Goal: Task Accomplishment & Management: Manage account settings

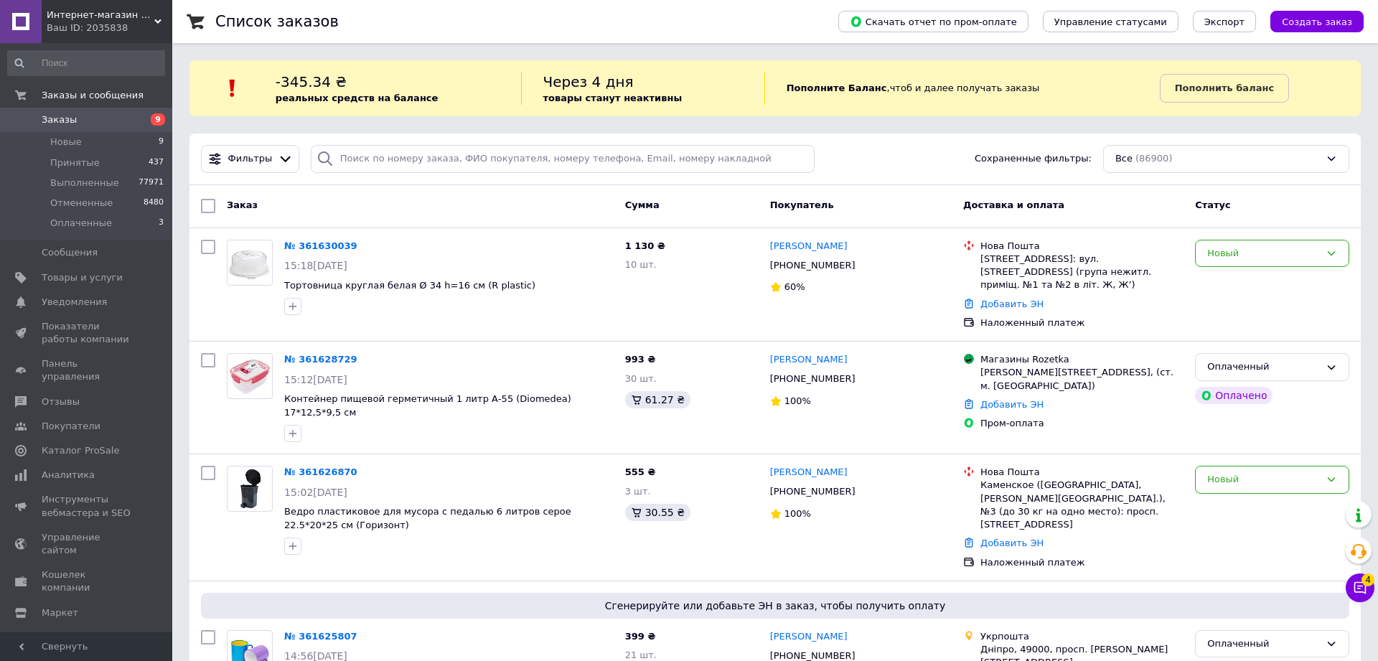
click at [121, 35] on div "Интернет-магазин Хозторг Харьков - товары для дома, сада и огорода оптом Ваш ID…" at bounding box center [107, 21] width 131 height 43
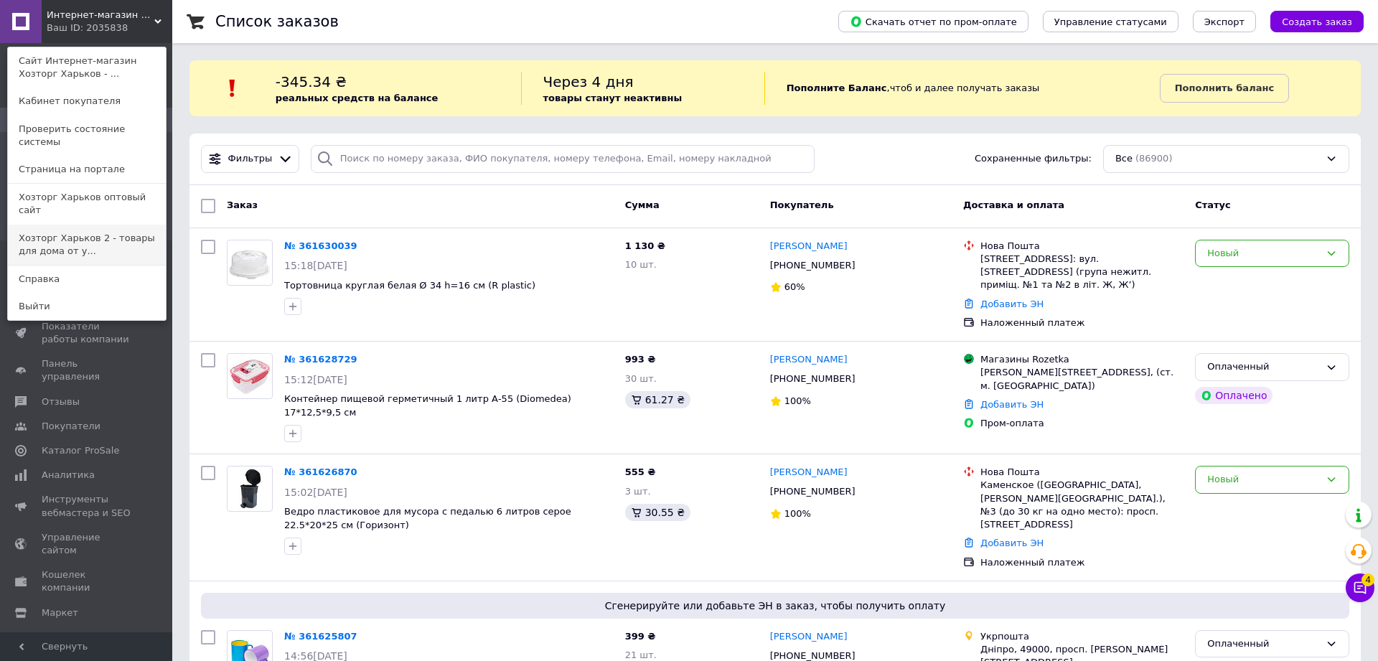
click at [95, 225] on link "Хозторг Харьков 2 - товары для дома от у..." at bounding box center [87, 245] width 158 height 40
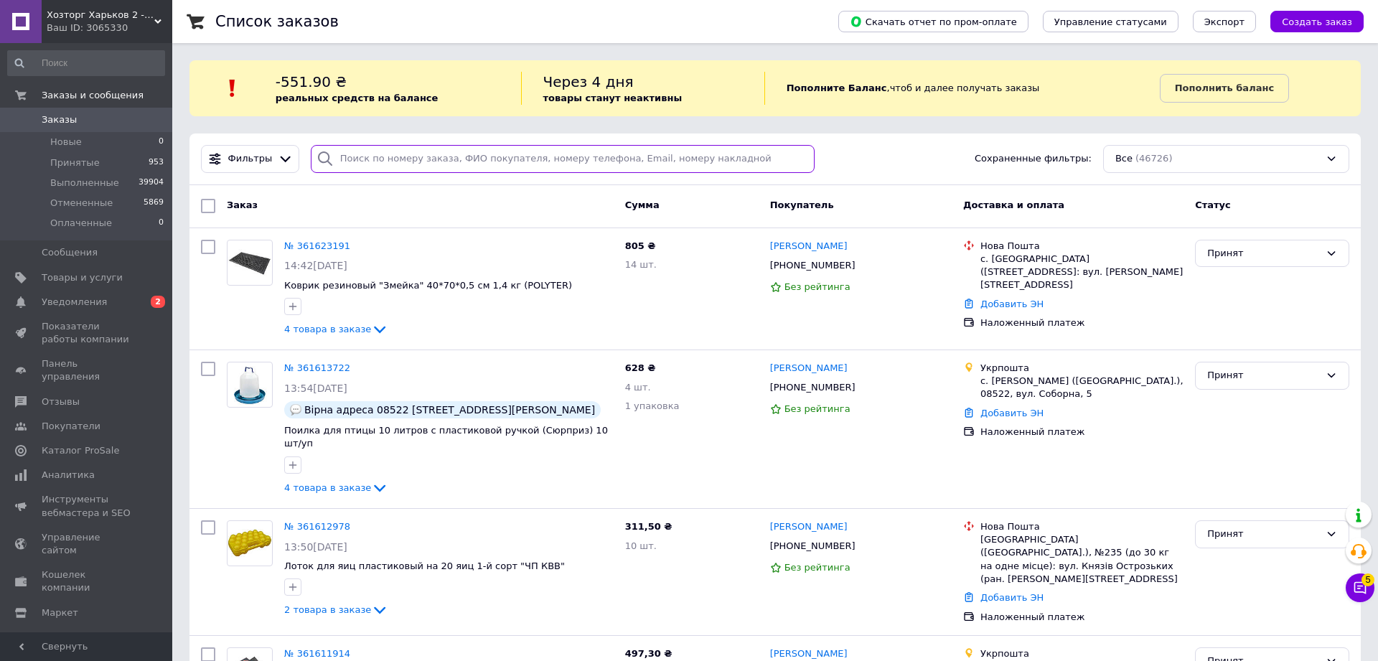
click at [351, 166] on input "search" at bounding box center [563, 159] width 504 height 28
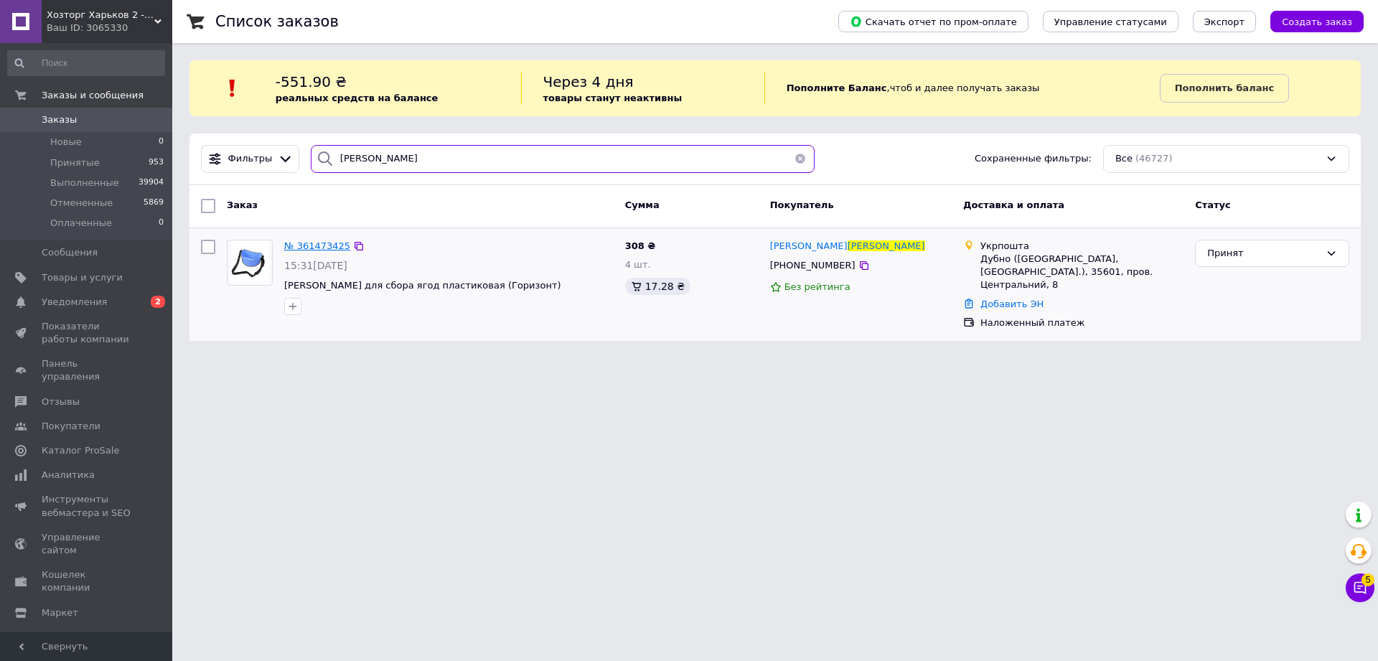
type input "климчак"
click at [329, 248] on span "№ 361473425" at bounding box center [317, 245] width 66 height 11
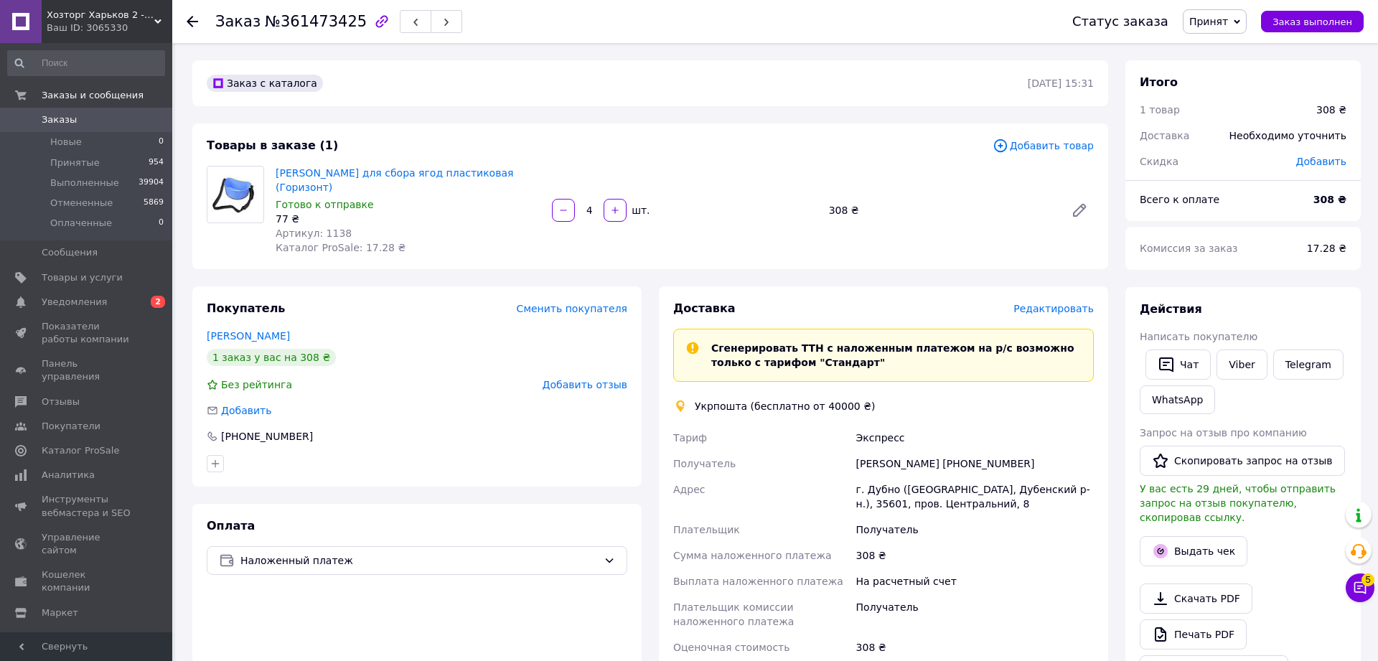
click at [1240, 22] on icon at bounding box center [1237, 22] width 6 height 6
click at [1233, 75] on li "Отменен" at bounding box center [1221, 72] width 76 height 22
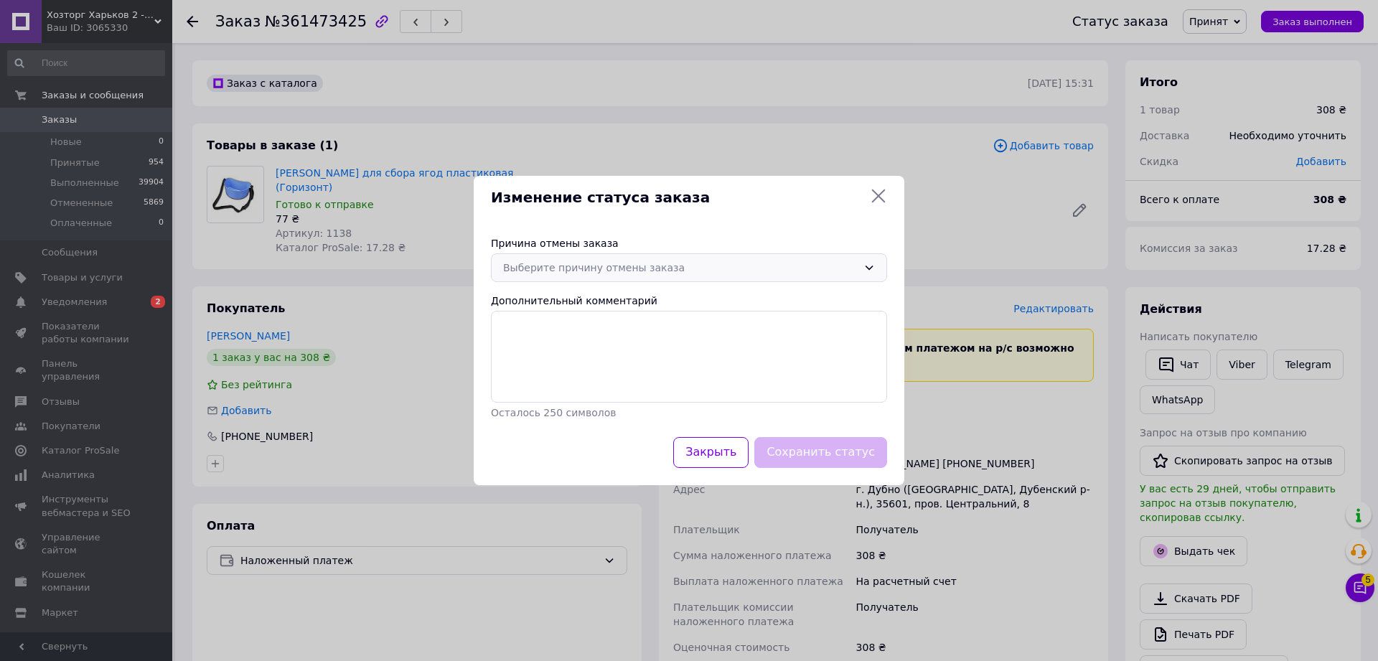
click at [633, 265] on div "Выберите причину отмены заказа" at bounding box center [680, 268] width 355 height 16
click at [571, 337] on li "Заказ-дубликат" at bounding box center [689, 340] width 395 height 27
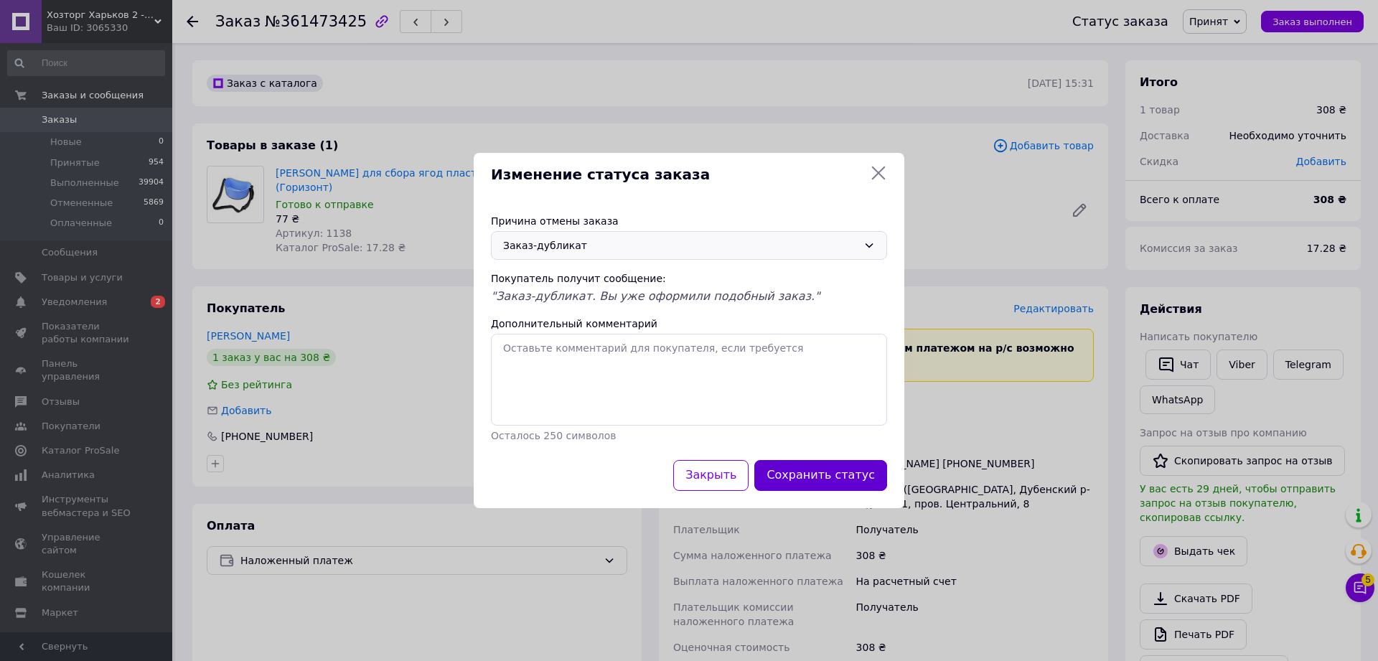
click at [852, 472] on button "Сохранить статус" at bounding box center [820, 475] width 133 height 31
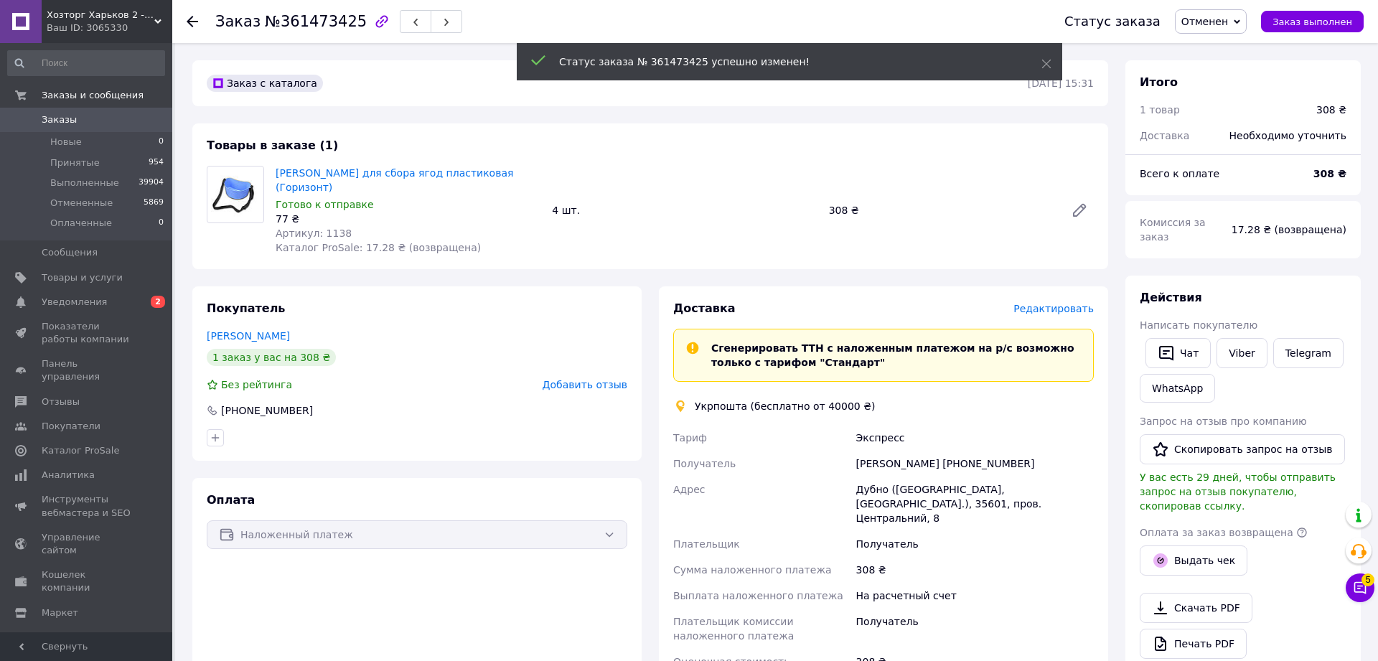
click at [591, 379] on span "Добавить отзыв" at bounding box center [585, 384] width 85 height 11
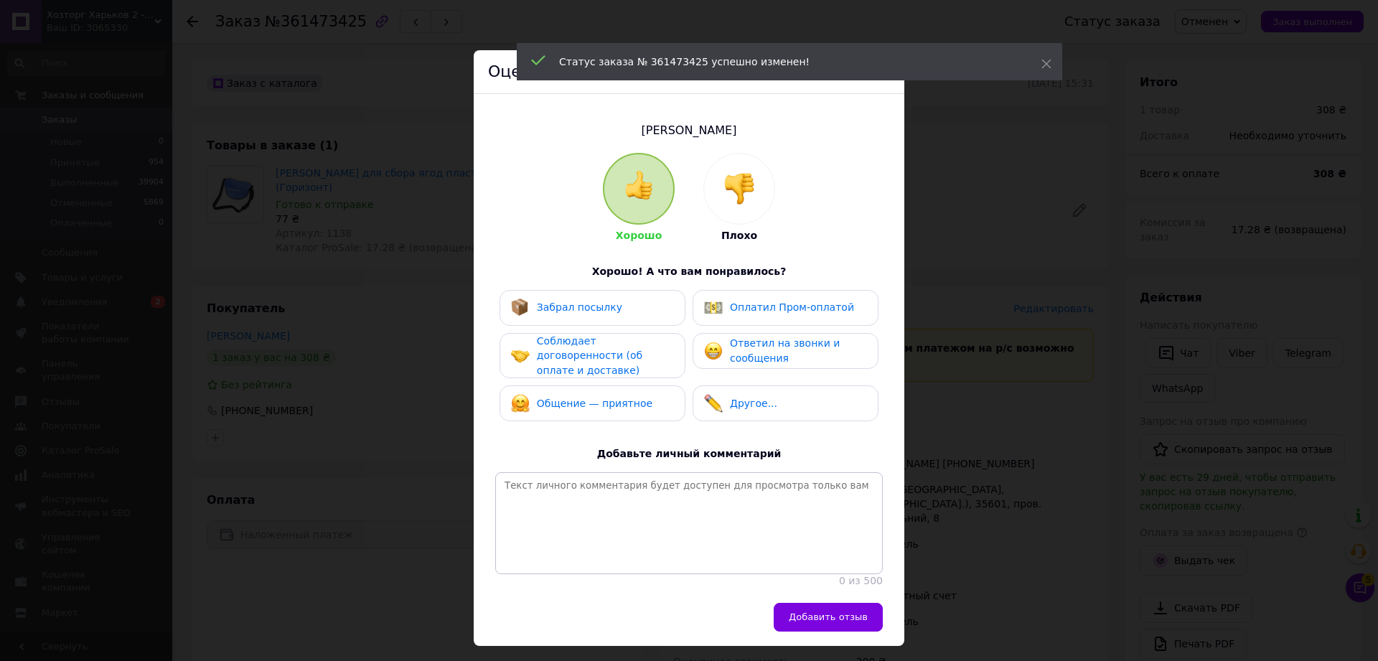
click at [749, 187] on img at bounding box center [739, 189] width 32 height 32
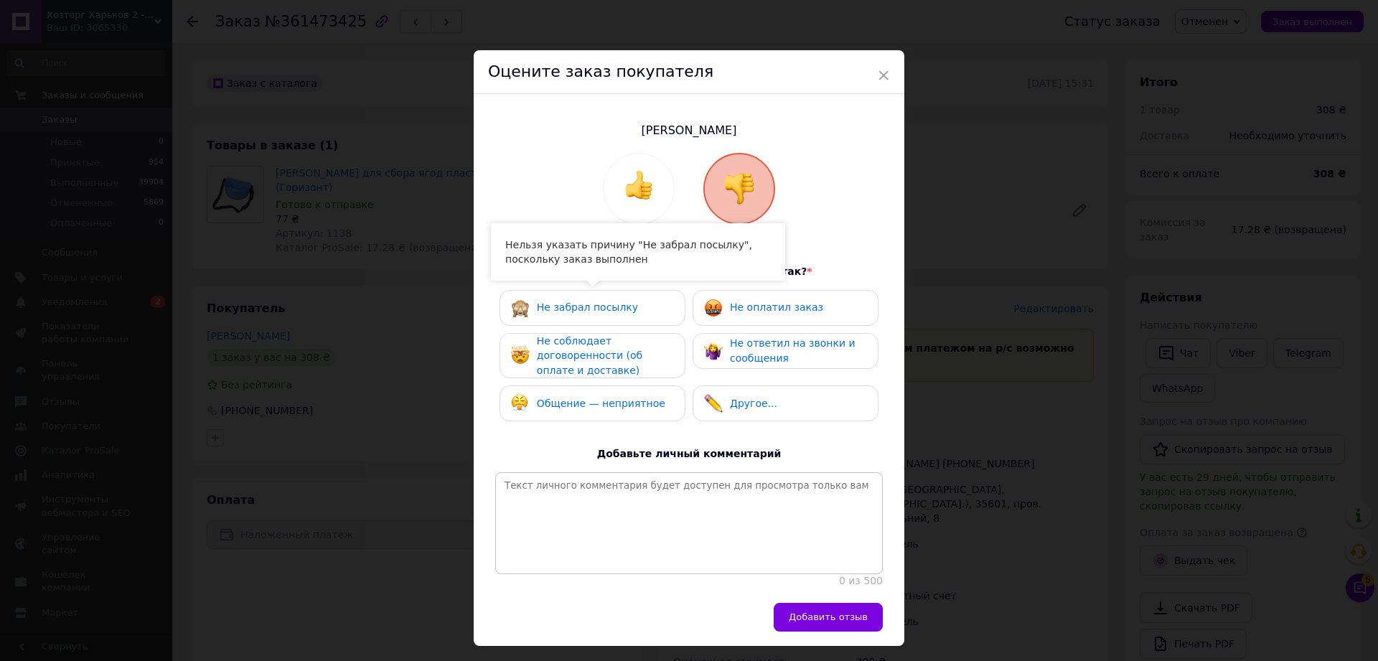
drag, startPoint x: 601, startPoint y: 344, endPoint x: 607, endPoint y: 308, distance: 36.5
click at [601, 343] on span "Не соблюдает договоренности (об оплате и доставке)" at bounding box center [589, 355] width 105 height 41
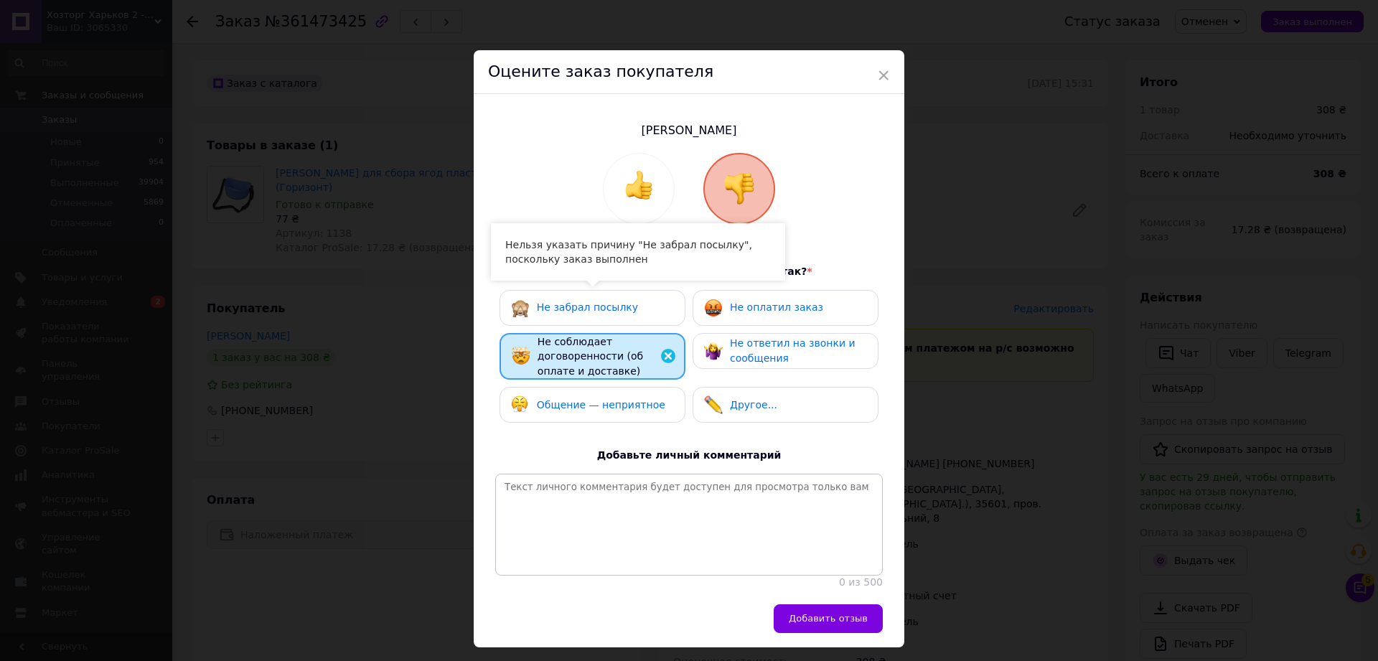
drag, startPoint x: 738, startPoint y: 306, endPoint x: 677, endPoint y: 360, distance: 81.4
click at [738, 309] on span "Не оплатил заказ" at bounding box center [776, 306] width 93 height 11
drag, startPoint x: 627, startPoint y: 383, endPoint x: 624, endPoint y: 395, distance: 13.2
click at [625, 388] on div "Не забрал посылку Не оплатил заказ Не соблюдает договоренности (об оплате и дос…" at bounding box center [689, 360] width 388 height 141
drag, startPoint x: 617, startPoint y: 409, endPoint x: 660, endPoint y: 402, distance: 42.9
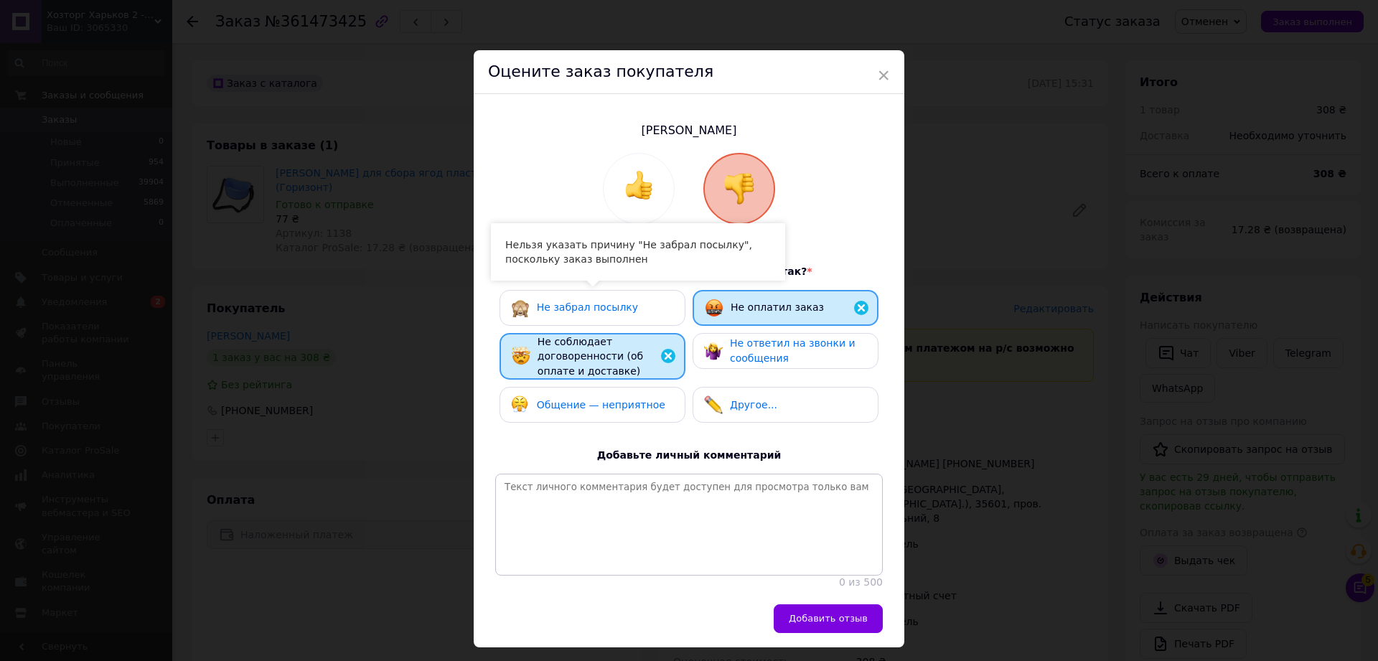
click at [629, 409] on span "Общение — неприятное" at bounding box center [601, 404] width 128 height 11
drag, startPoint x: 743, startPoint y: 363, endPoint x: 767, endPoint y: 385, distance: 33.0
click at [744, 362] on span "Не ответил на звонки и сообщения" at bounding box center [793, 350] width 126 height 27
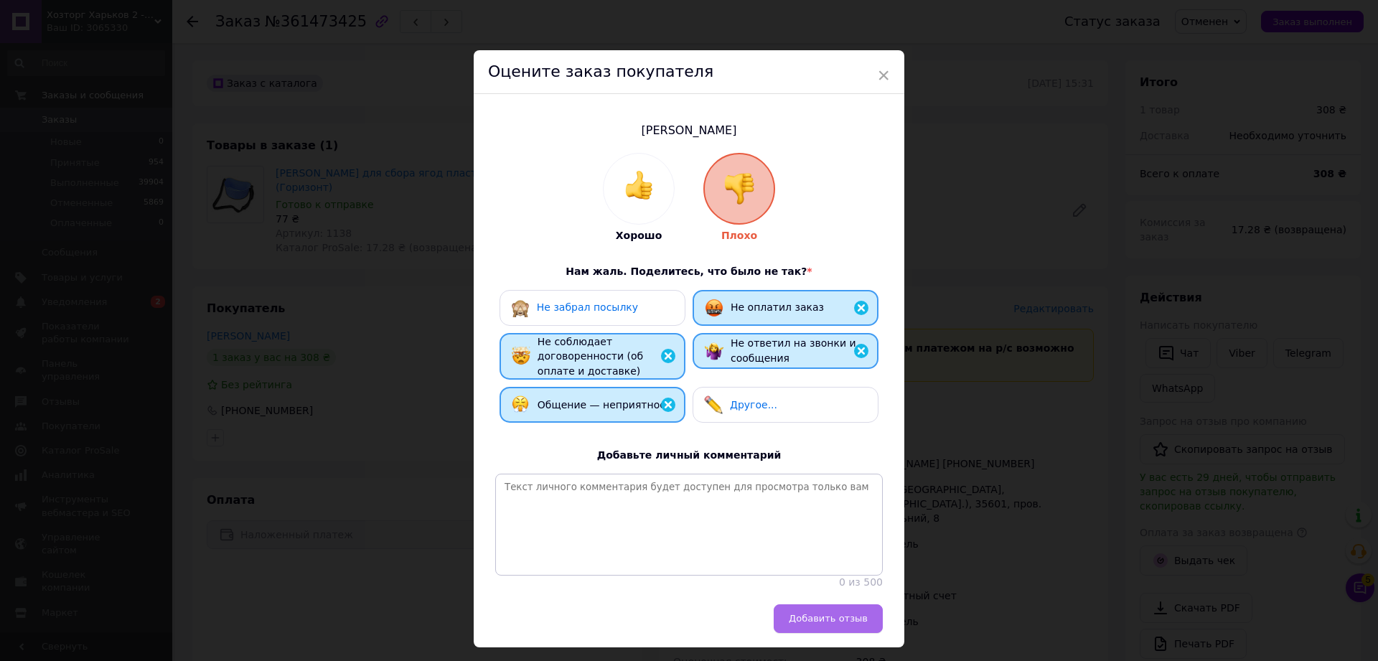
click at [843, 624] on span "Добавить отзыв" at bounding box center [828, 618] width 79 height 11
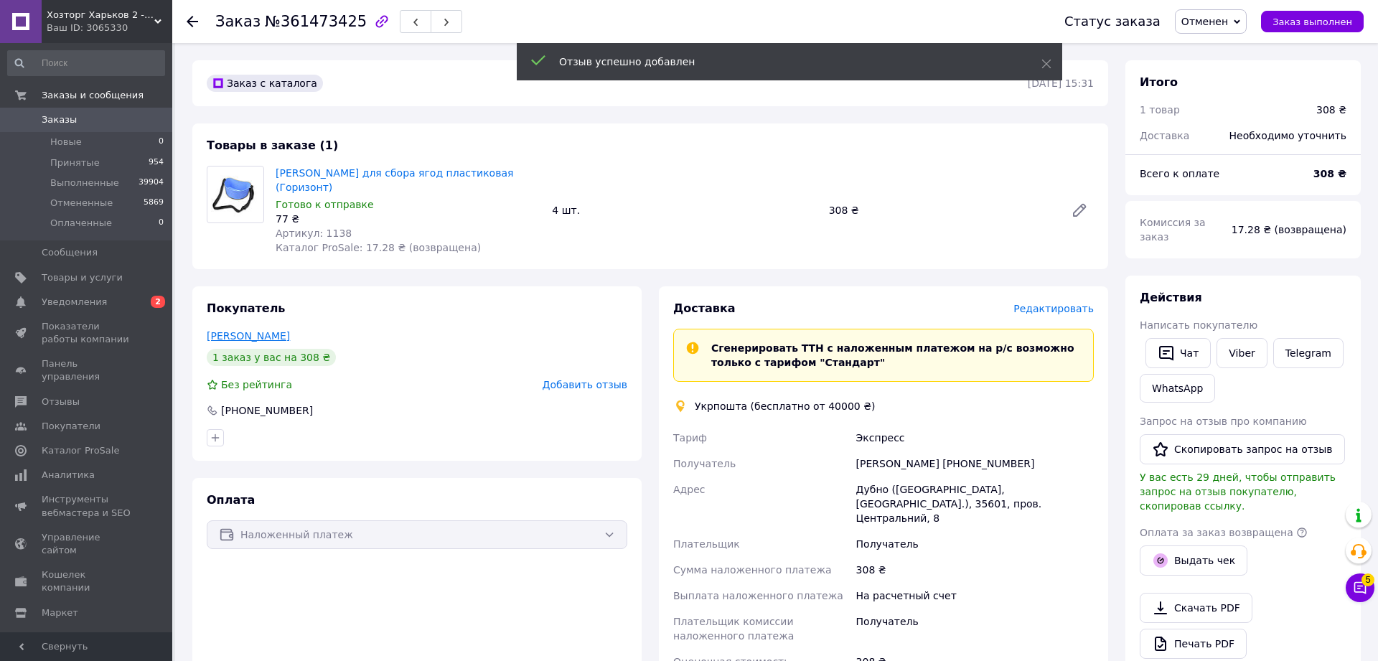
click at [276, 330] on link "Климчак Петро" at bounding box center [248, 335] width 83 height 11
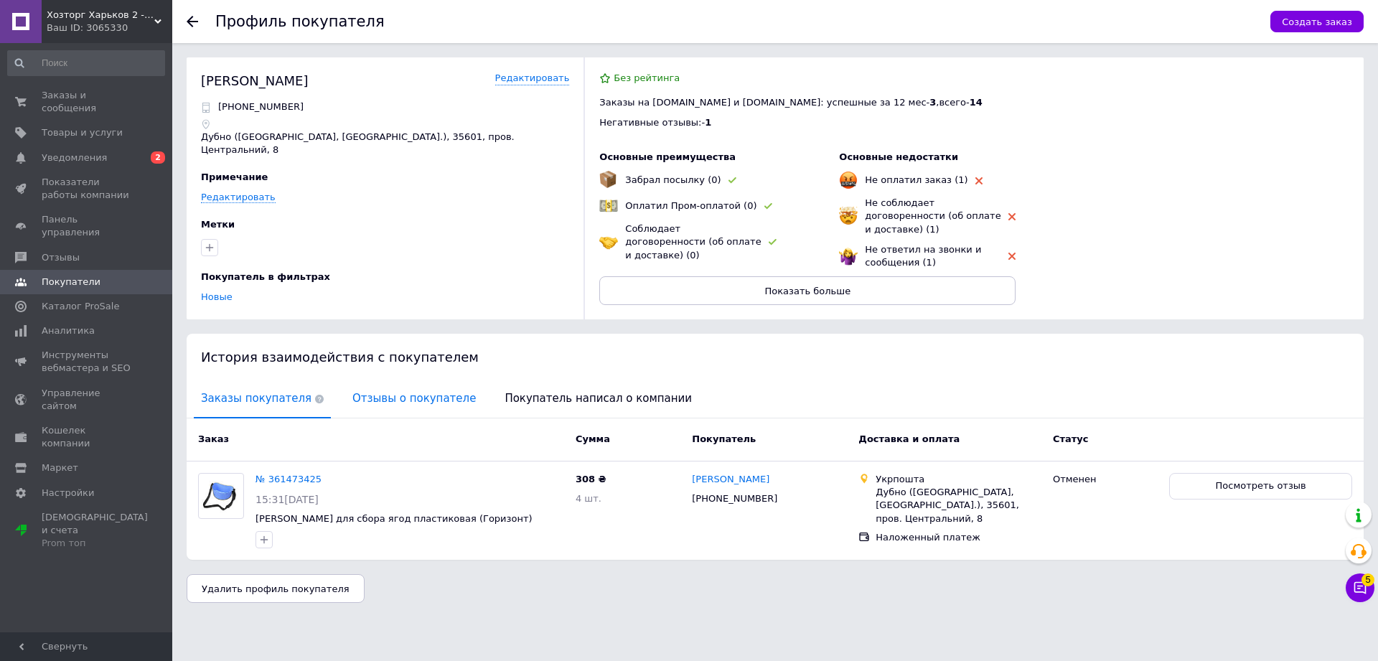
click at [408, 383] on span "Отзывы о покупателе" at bounding box center [414, 398] width 138 height 37
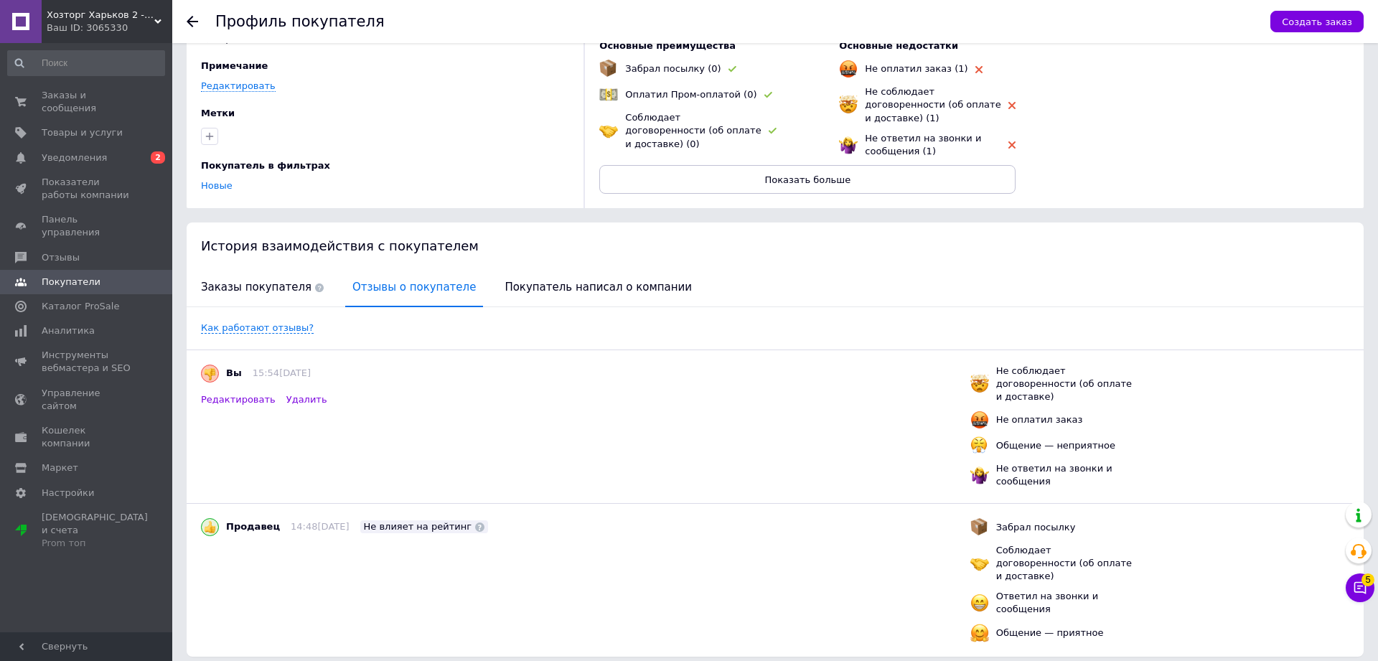
scroll to position [125, 0]
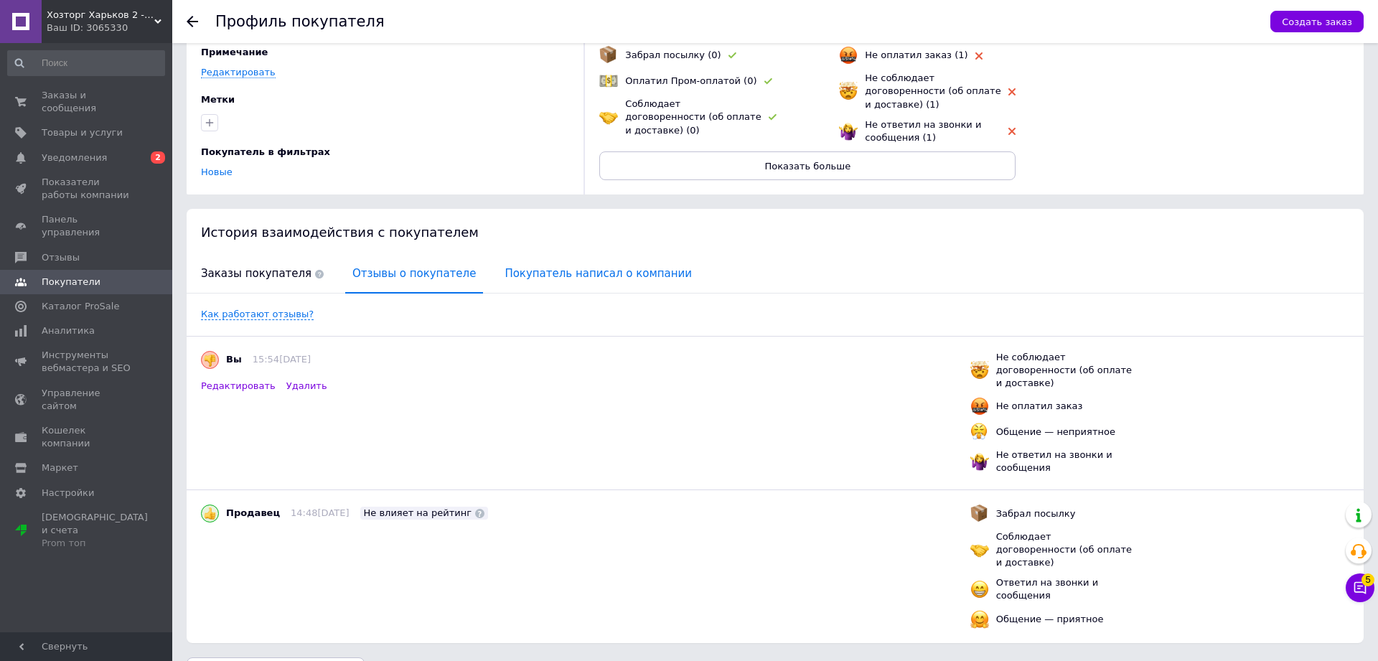
click at [568, 269] on span "Покупатель написал о компании" at bounding box center [598, 273] width 202 height 37
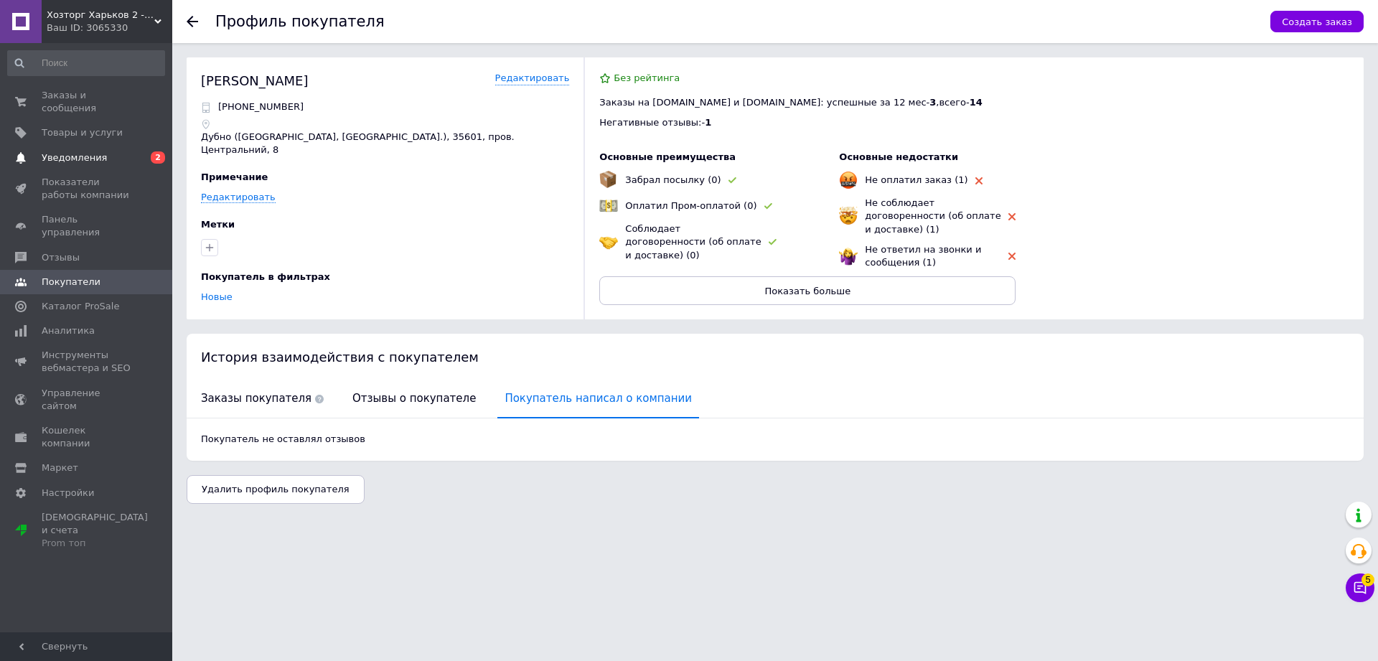
click at [89, 146] on link "Уведомления 0 2" at bounding box center [86, 158] width 172 height 24
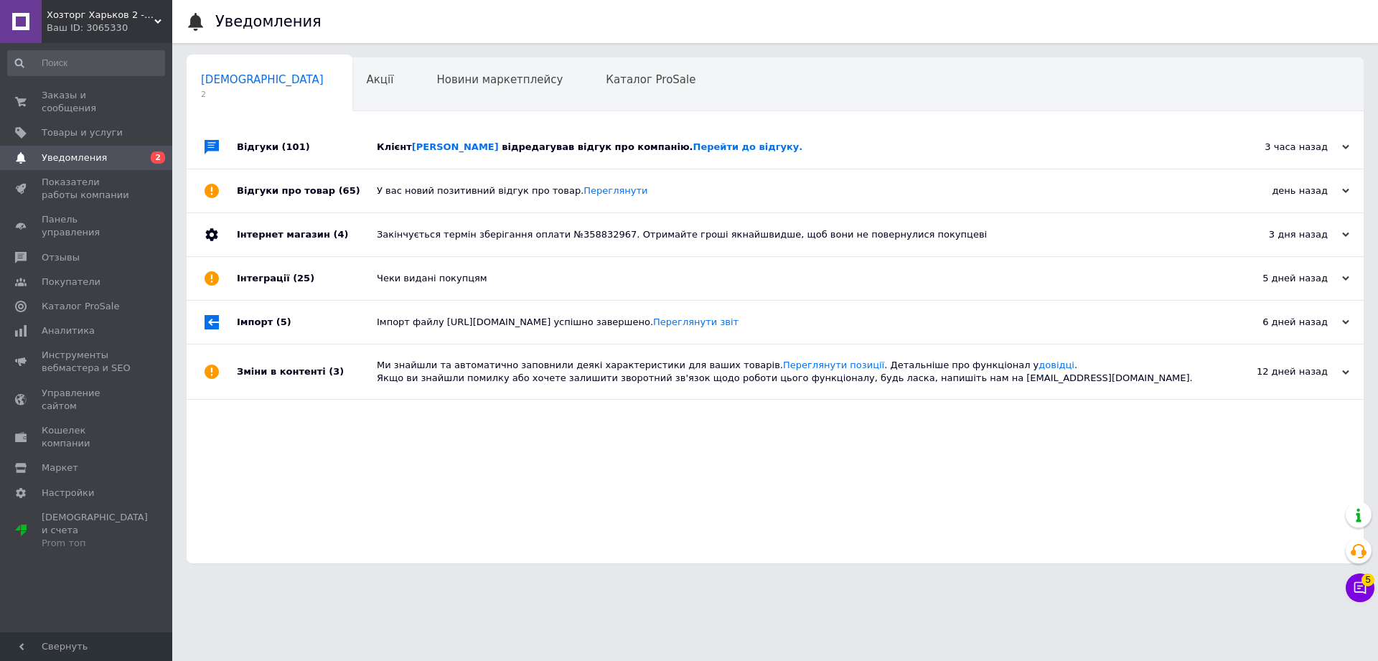
click at [561, 149] on span "відредагував відгук про компанію. Перейти до відгуку." at bounding box center [652, 146] width 301 height 11
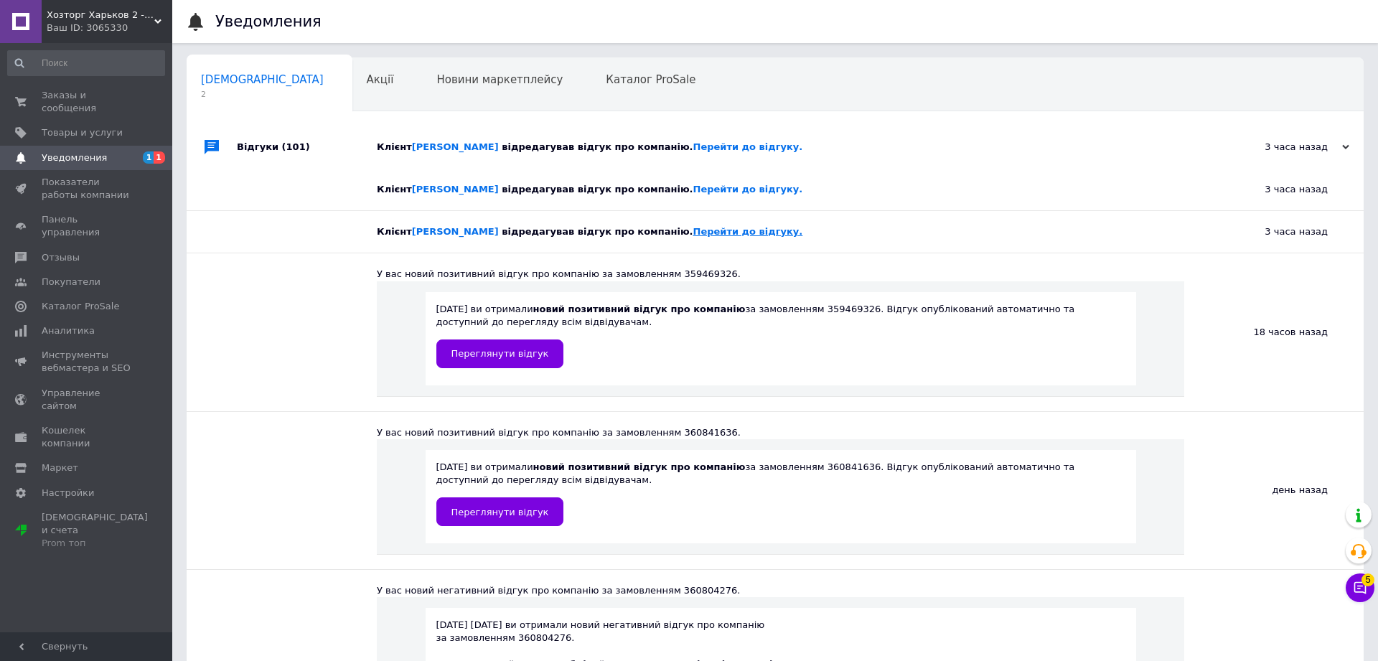
click at [705, 230] on link "Перейти до відгуку." at bounding box center [748, 231] width 110 height 11
click at [470, 228] on link "Кузьменко Людмила" at bounding box center [455, 231] width 87 height 11
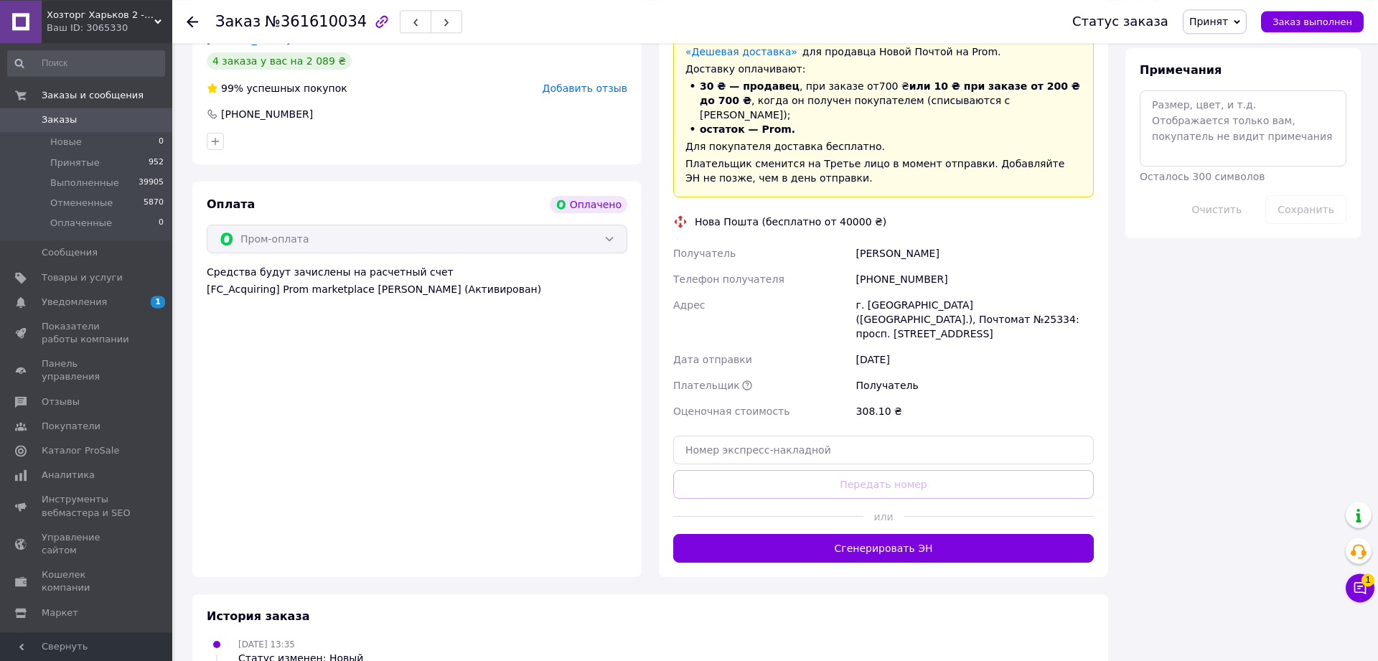
scroll to position [761, 0]
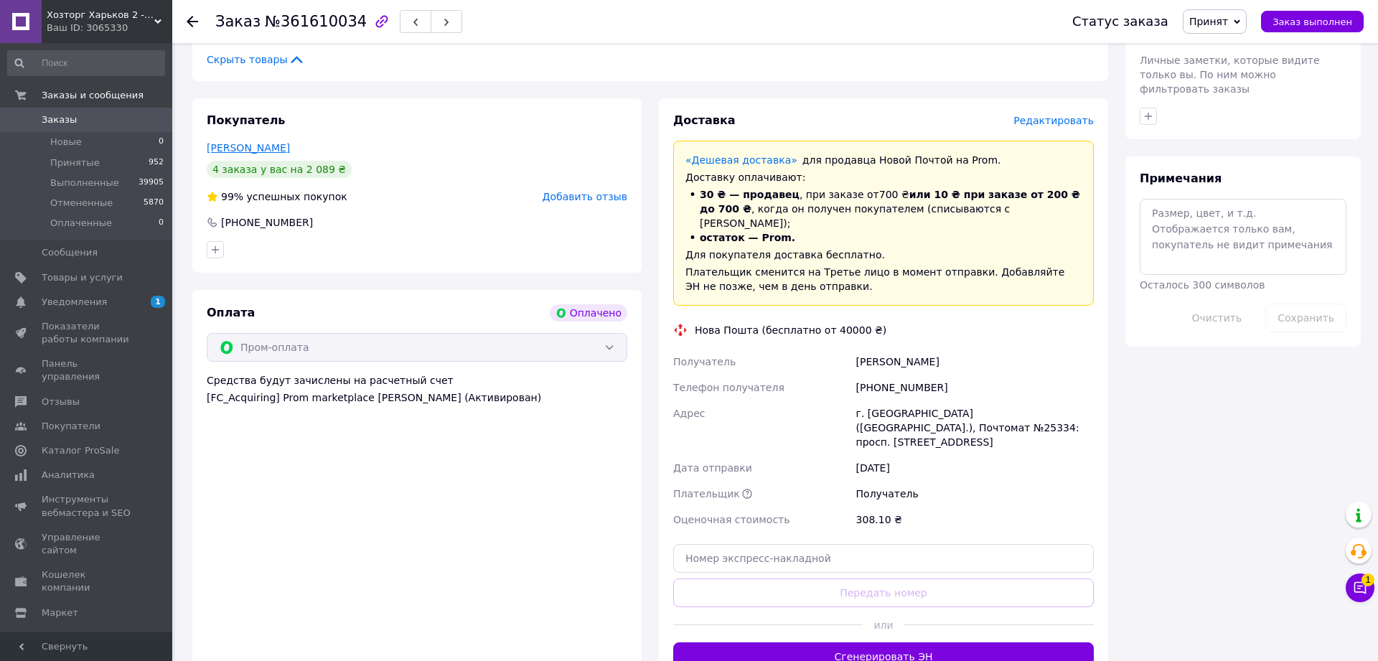
click at [261, 150] on link "Пичугина Анна" at bounding box center [248, 147] width 83 height 11
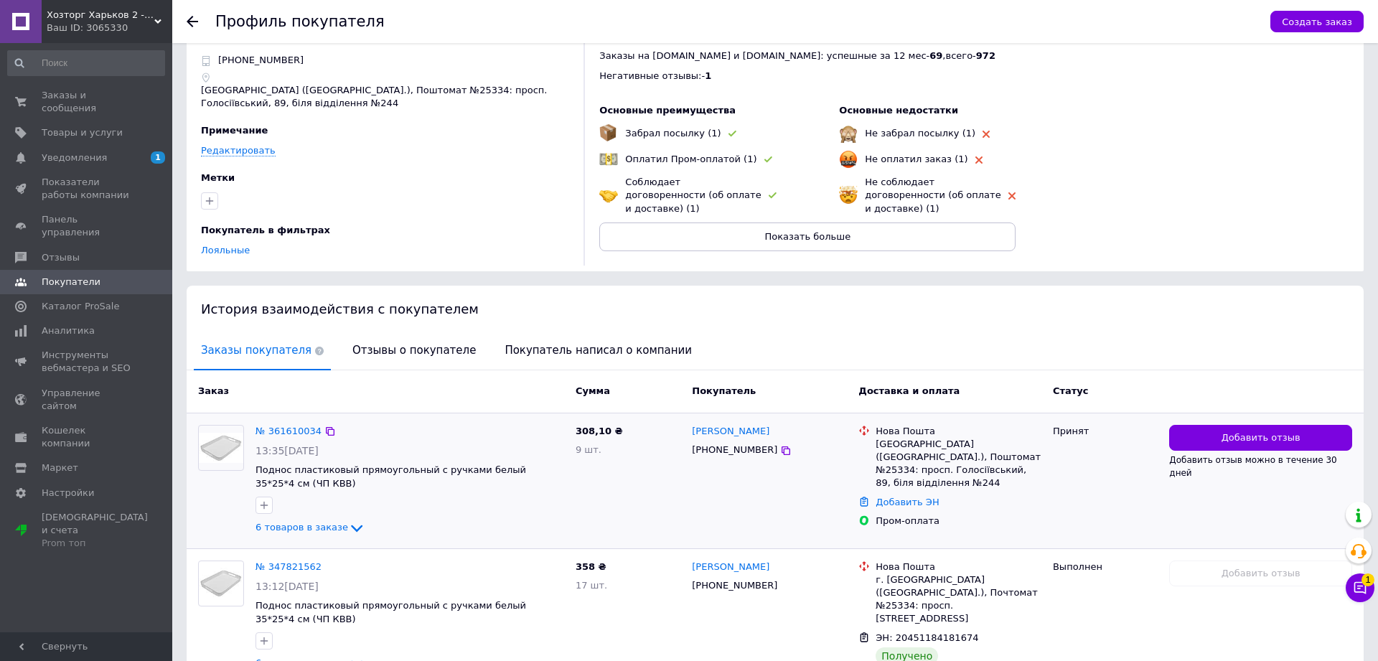
scroll to position [293, 0]
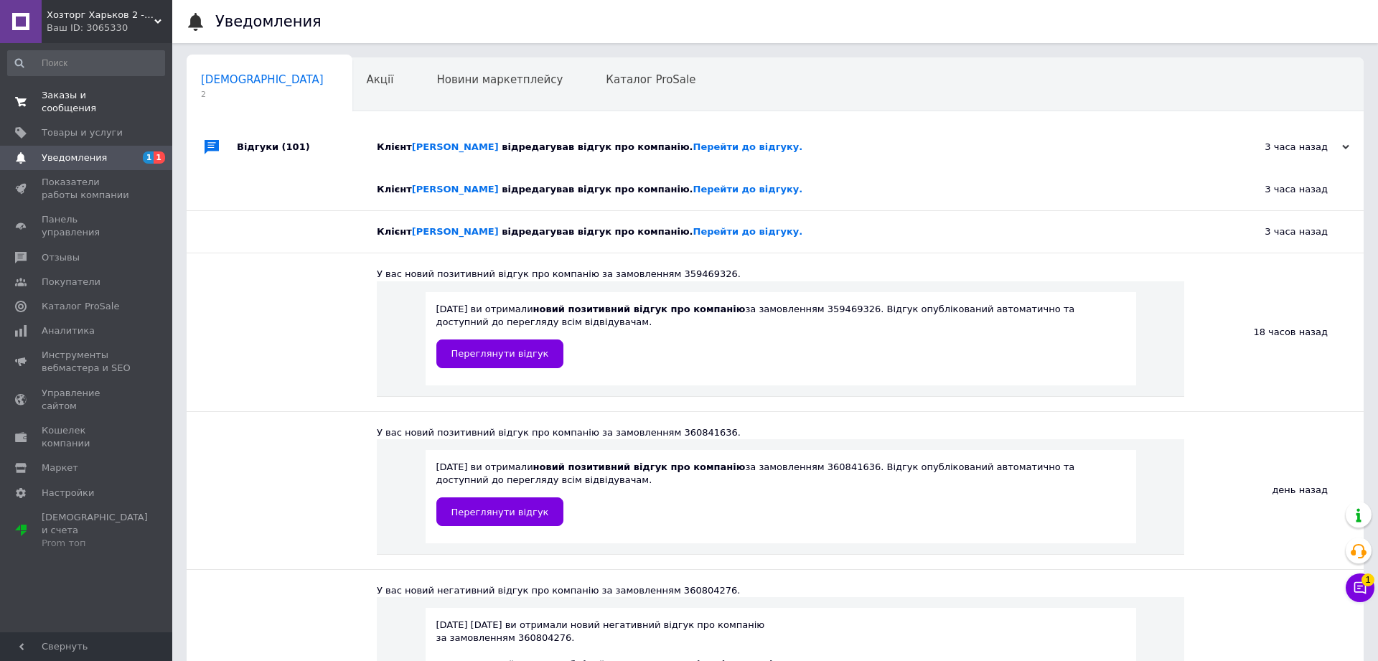
click at [92, 91] on span "Заказы и сообщения" at bounding box center [87, 102] width 91 height 26
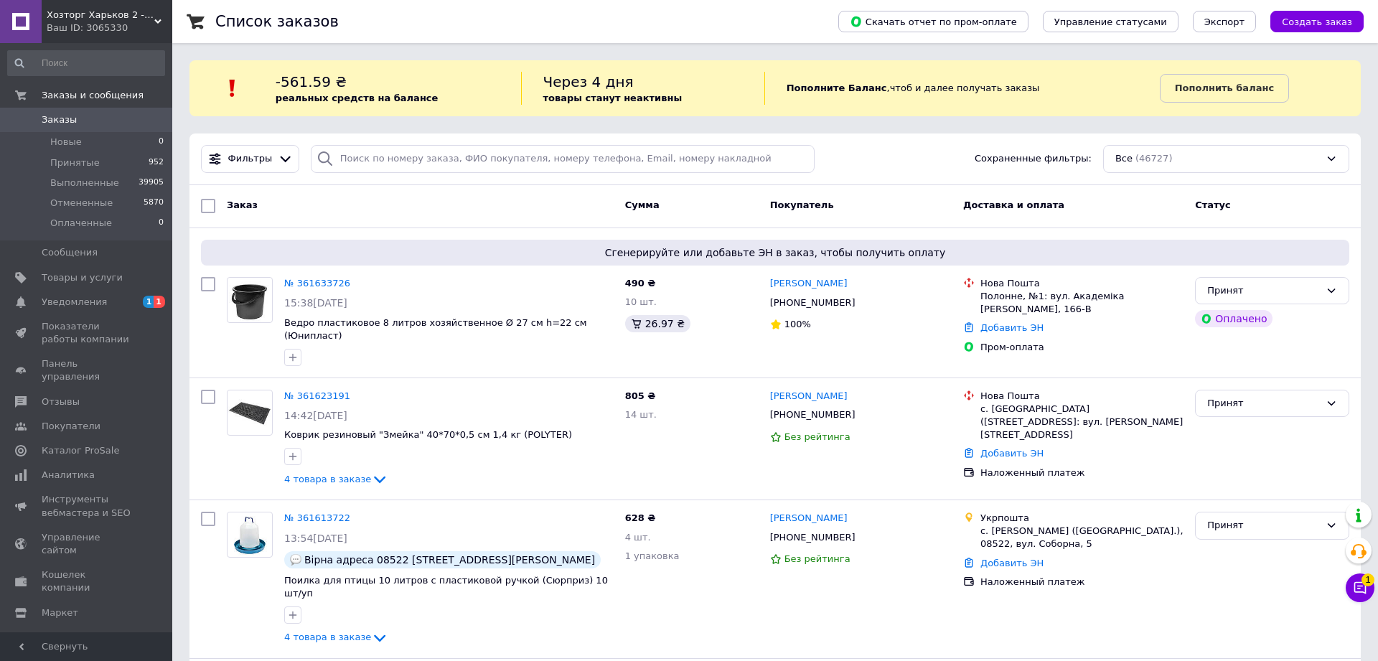
click at [107, 27] on div "Ваш ID: 3065330" at bounding box center [110, 28] width 126 height 13
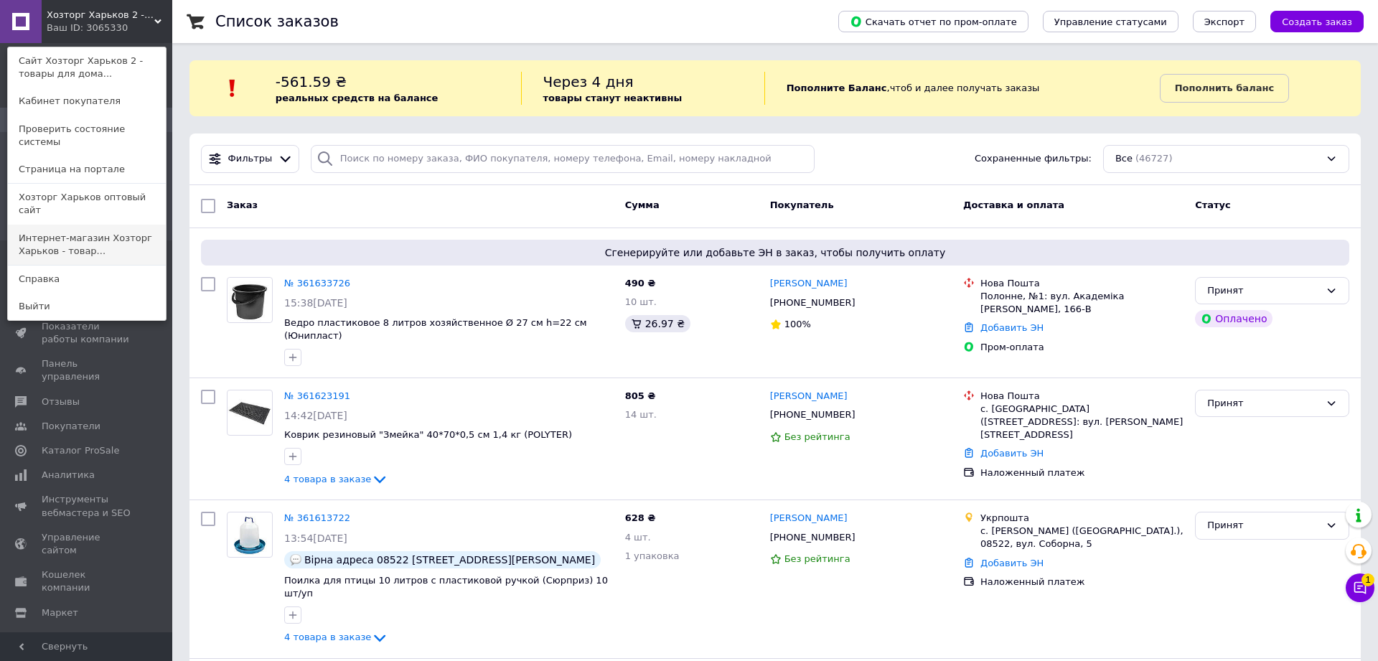
click at [118, 225] on link "Интернет-магазин Хозторг Харьков - товар..." at bounding box center [87, 245] width 158 height 40
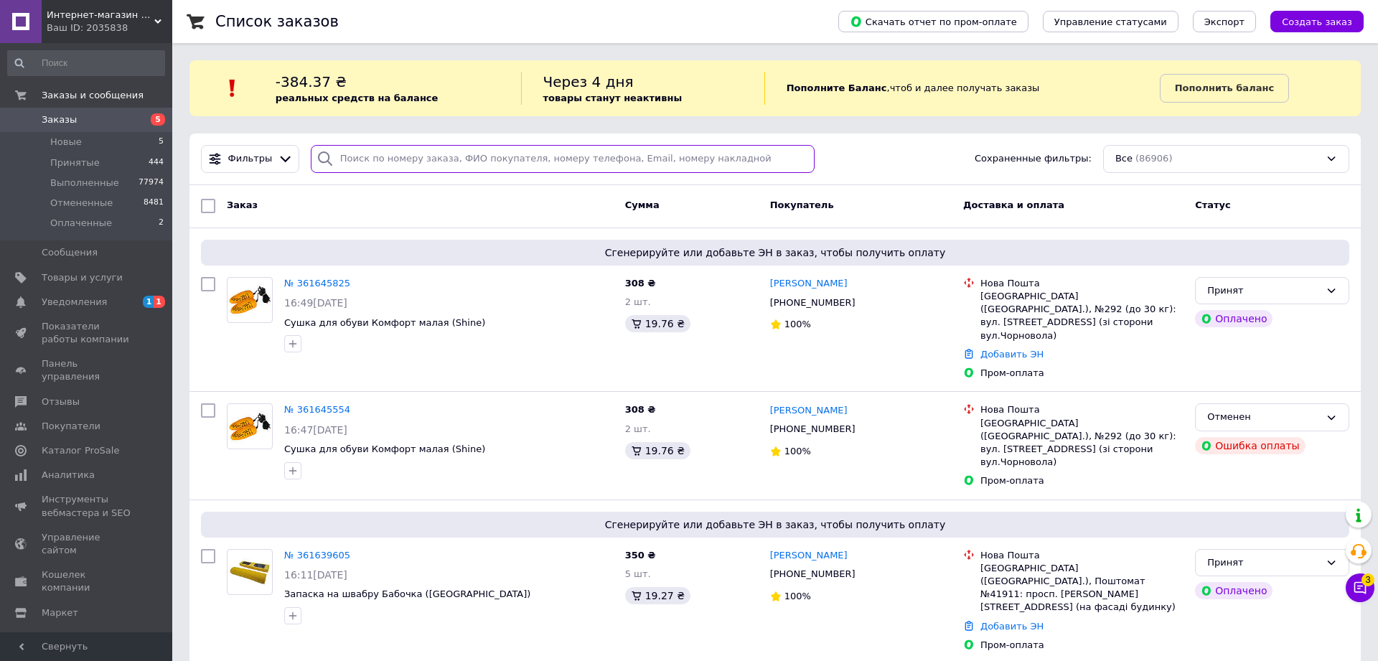
click at [374, 158] on input "search" at bounding box center [563, 159] width 504 height 28
paste input "361431946"
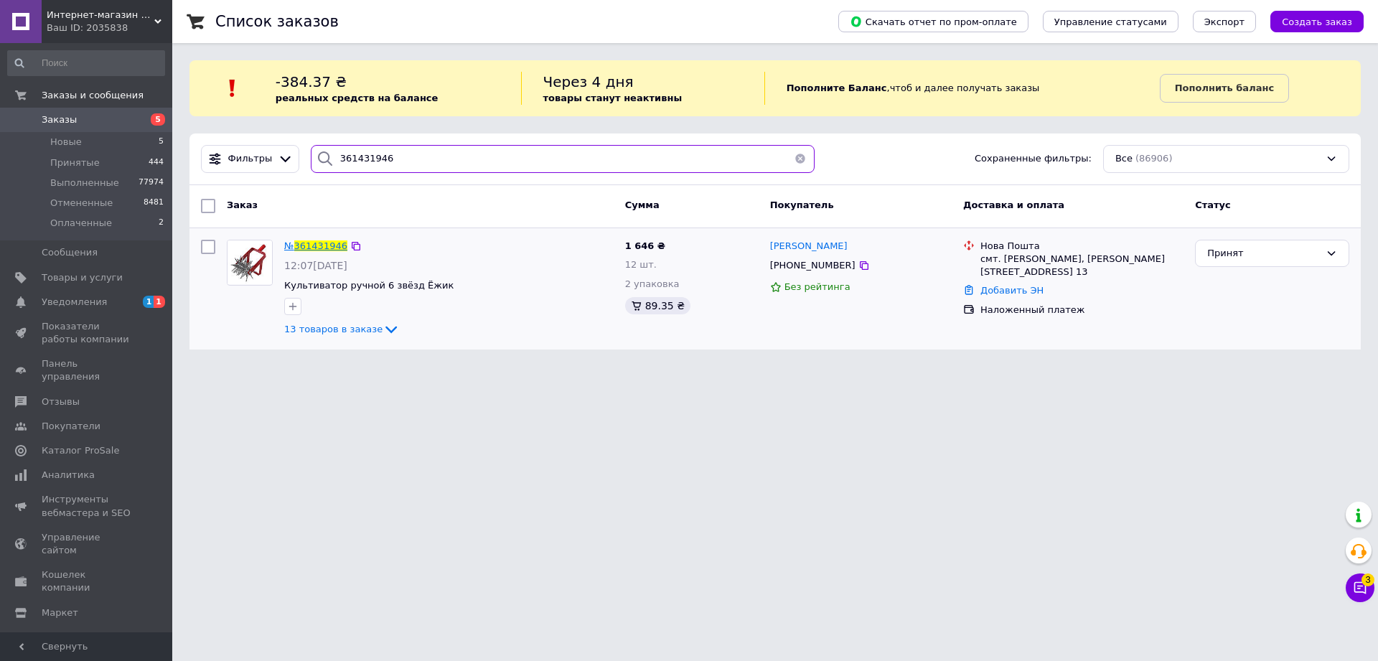
type input "361431946"
click at [322, 247] on span "361431946" at bounding box center [320, 245] width 53 height 11
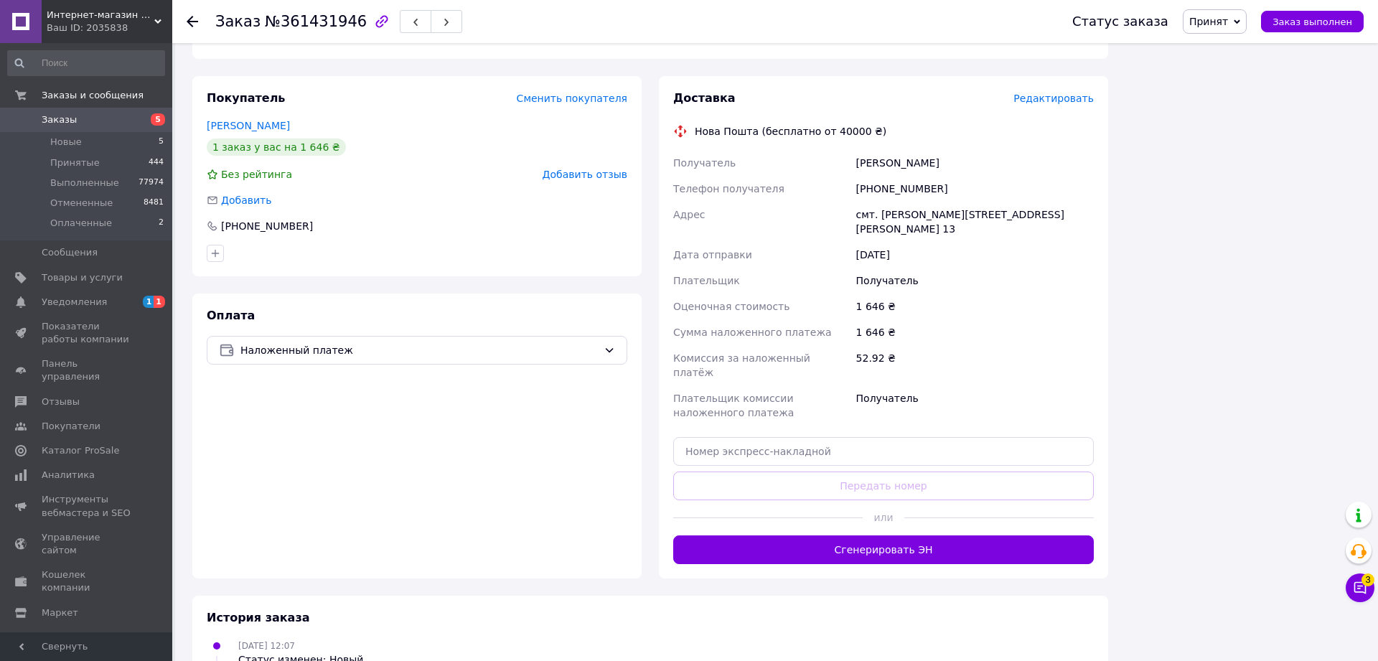
scroll to position [1163, 0]
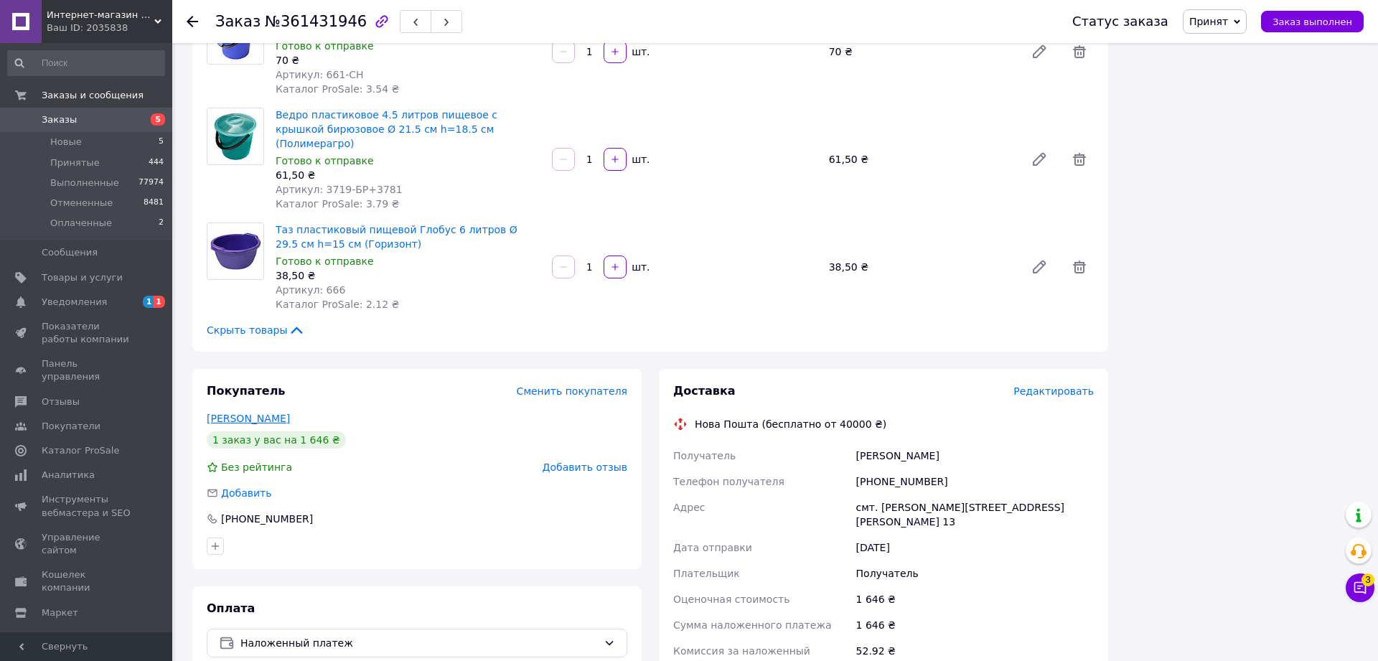
click at [245, 413] on link "[PERSON_NAME]" at bounding box center [248, 418] width 83 height 11
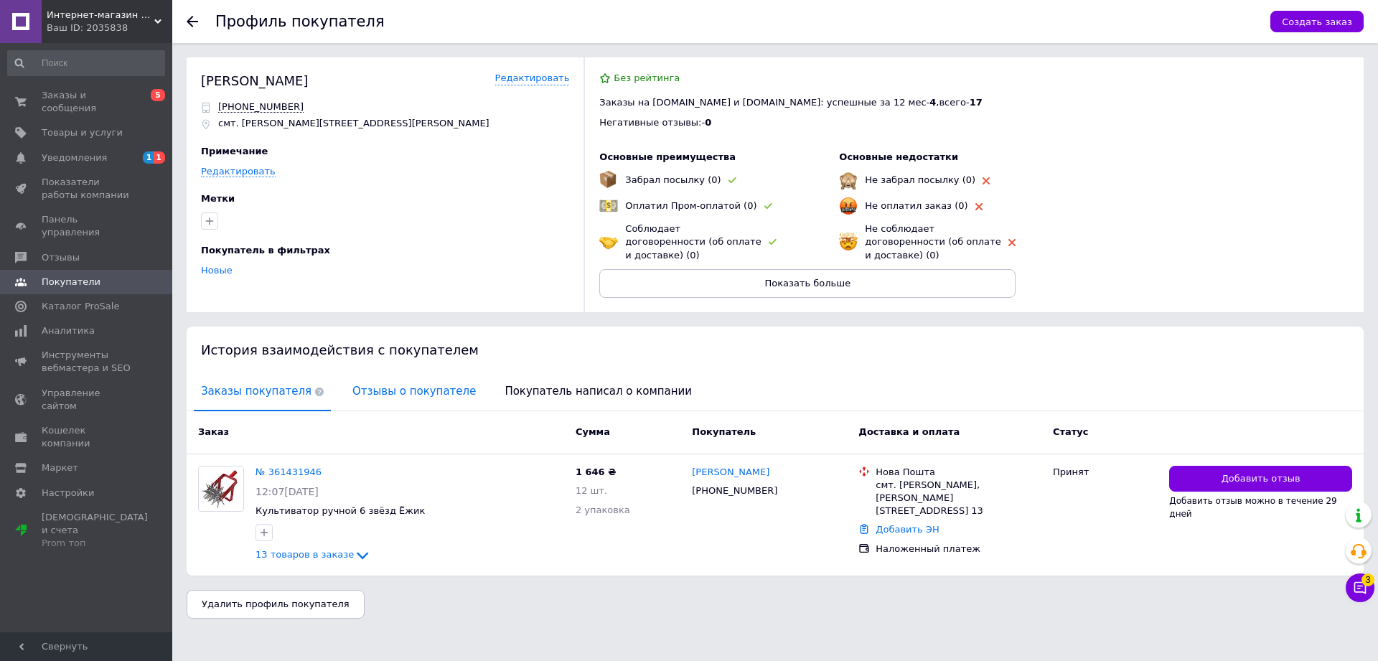
click at [370, 382] on span "Отзывы о покупателе" at bounding box center [414, 391] width 138 height 37
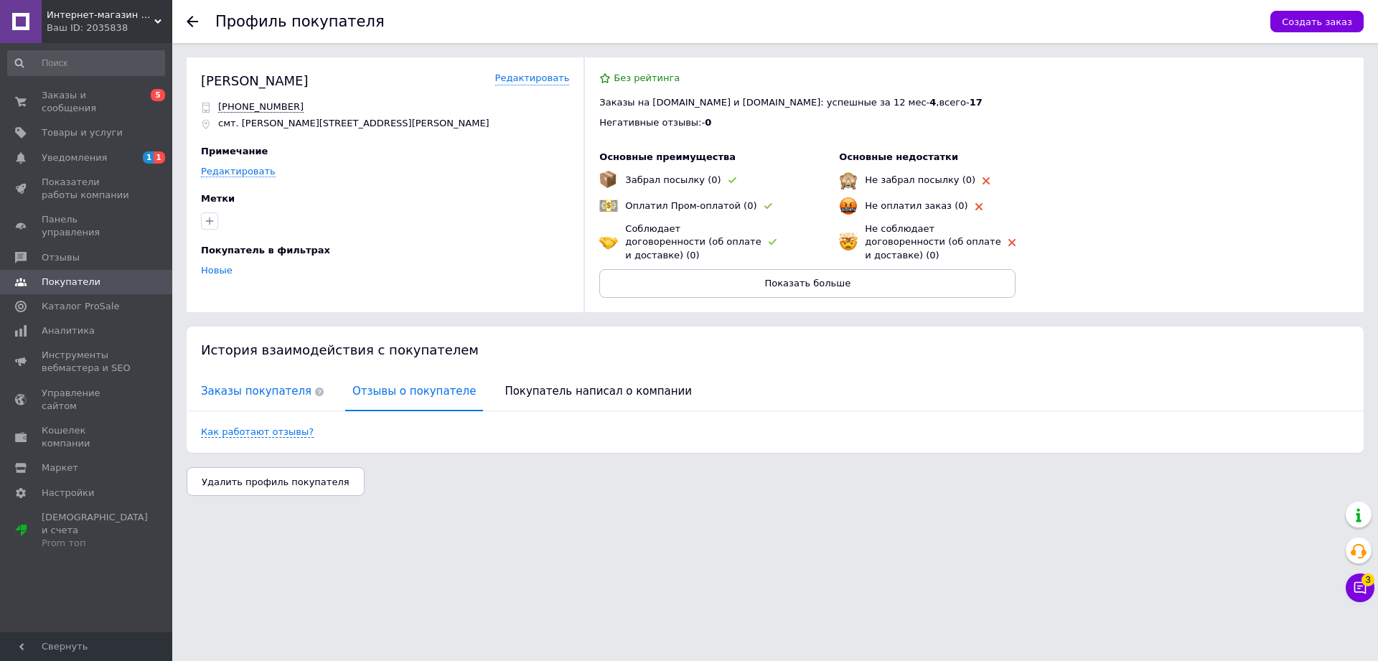
click at [248, 377] on span "Заказы покупателя" at bounding box center [262, 391] width 137 height 37
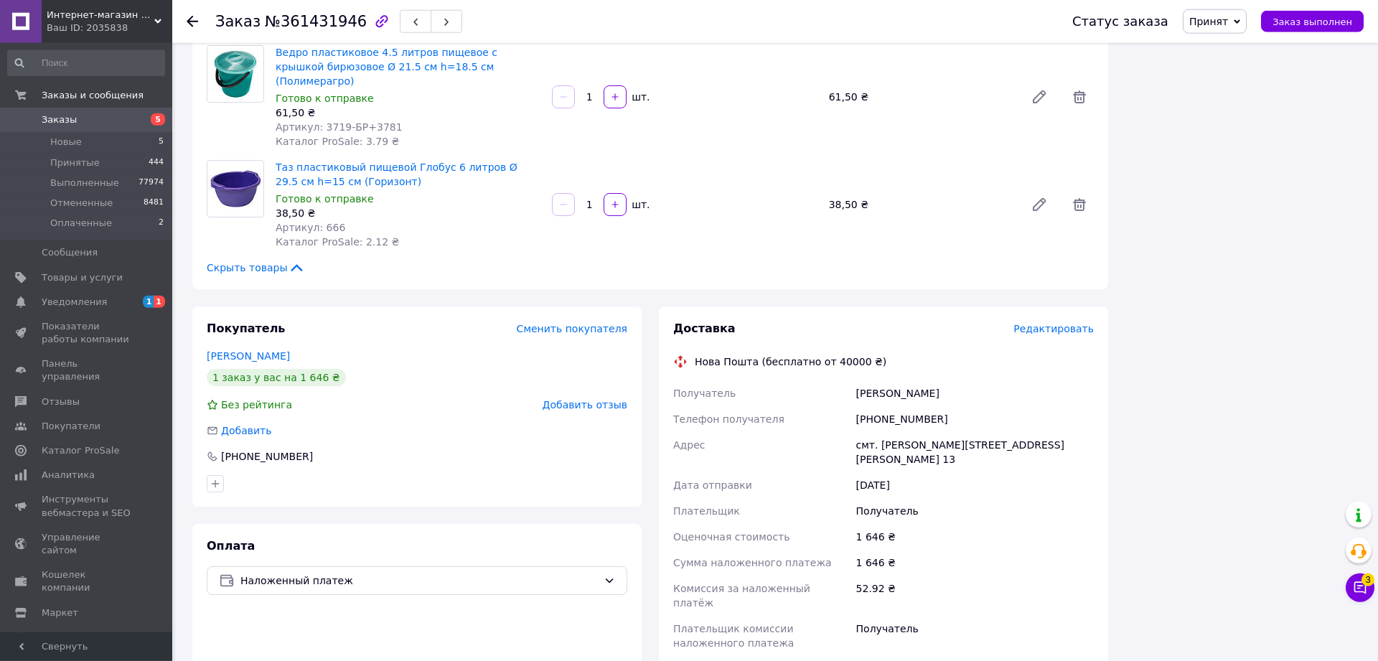
scroll to position [1318, 0]
